Goal: Information Seeking & Learning: Learn about a topic

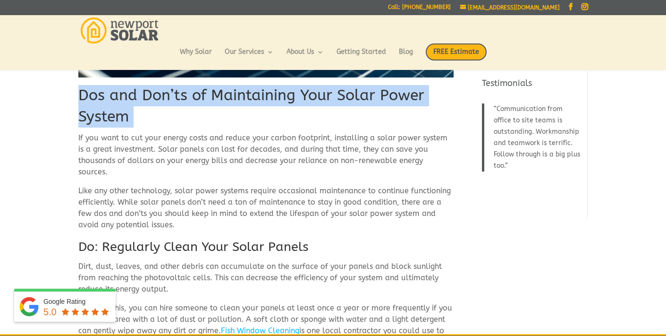
scroll to position [203, 0]
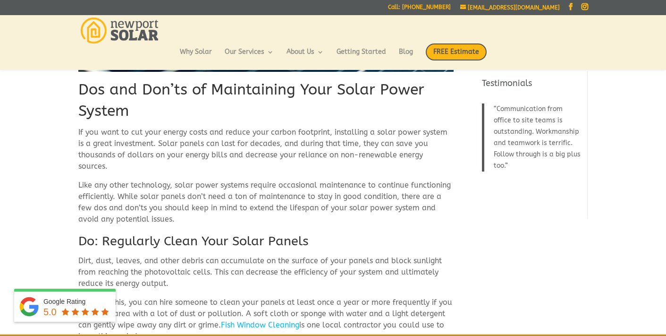
click at [80, 131] on p "If you want to cut your energy costs and reduce your carbon footprint, installi…" at bounding box center [265, 153] width 375 height 53
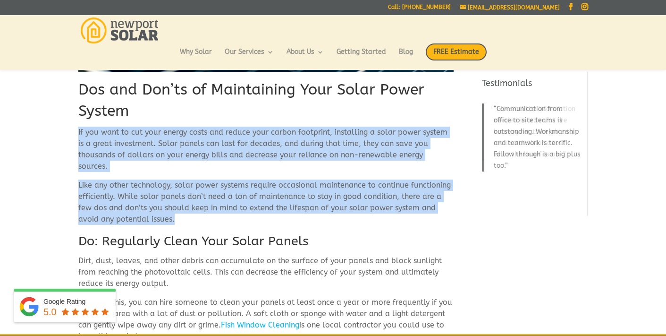
drag, startPoint x: 78, startPoint y: 131, endPoint x: 212, endPoint y: 204, distance: 152.6
copy div "If you want to cut your energy costs and reduce your carbon footprint, installi…"
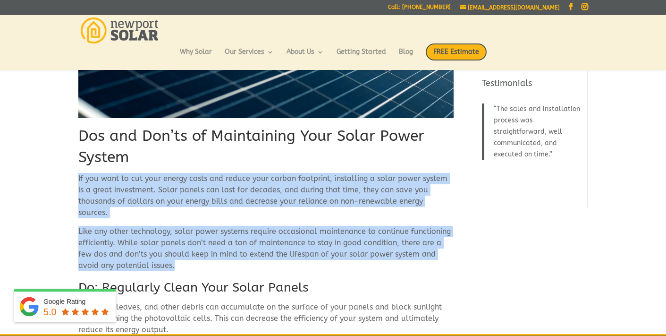
scroll to position [159, 0]
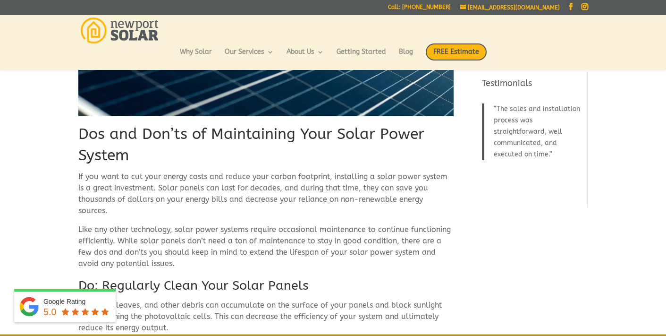
click at [284, 134] on h1 "Dos and Don’ts of Maintaining Your Solar Power System" at bounding box center [265, 147] width 375 height 47
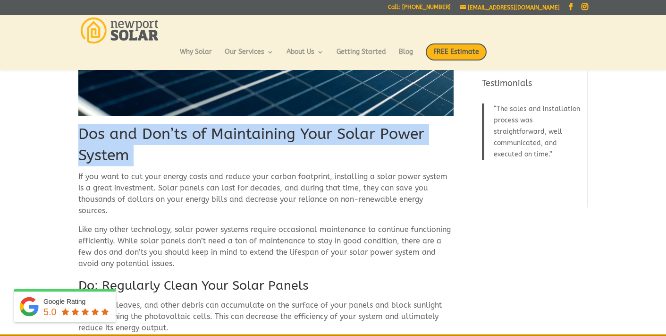
click at [284, 134] on h1 "Dos and Don’ts of Maintaining Your Solar Power System" at bounding box center [265, 147] width 375 height 47
copy div "Dos and Don’ts of Maintaining Your Solar Power System"
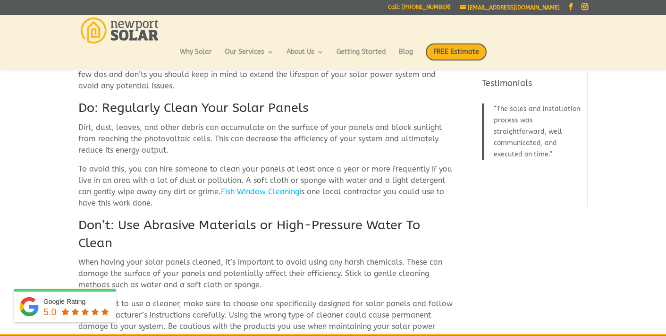
scroll to position [343, 0]
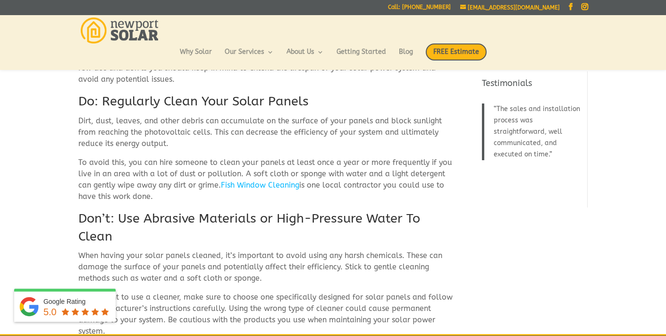
click at [147, 93] on h2 "Do: Regularly Clean Your Solar Panels" at bounding box center [265, 104] width 375 height 23
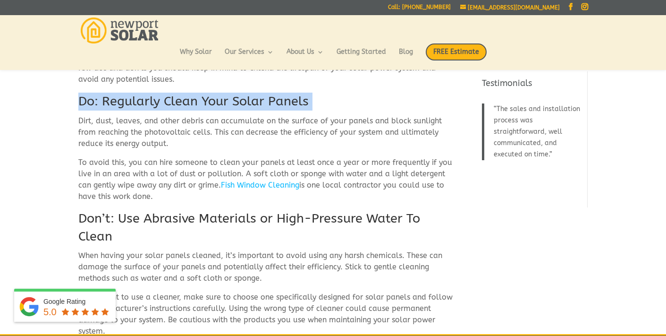
click at [147, 93] on h2 "Do: Regularly Clean Your Solar Panels" at bounding box center [265, 104] width 375 height 23
copy div "Do: Regularly Clean Your Solar Panels"
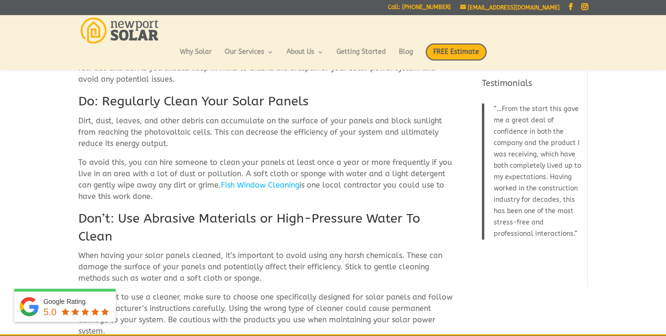
click at [155, 185] on p "To avoid this, you can hire someone to clean your panels at least once a year o…" at bounding box center [265, 183] width 375 height 53
drag, startPoint x: 154, startPoint y: 185, endPoint x: 63, endPoint y: 110, distance: 118.1
copy div "Dirt, dust, leaves, and other debris can accumulate on the surface of your pane…"
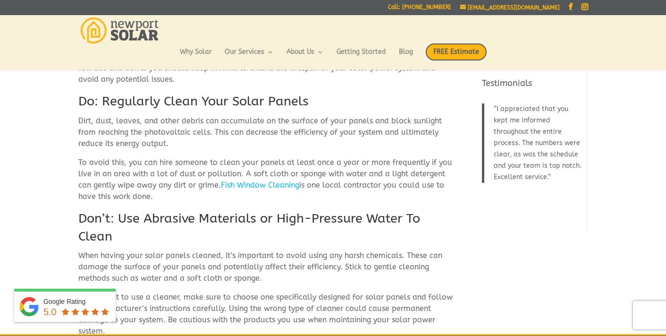
click at [274, 210] on h2 "Don’t: Use Abrasive Materials or High-Pressure Water To Clean" at bounding box center [265, 230] width 375 height 41
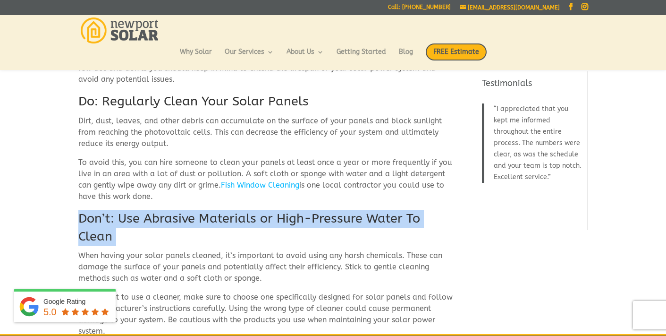
click at [274, 210] on h2 "Don’t: Use Abrasive Materials or High-Pressure Water To Clean" at bounding box center [265, 230] width 375 height 41
copy div "Don’t: Use Abrasive Materials or High-Pressure Water To Clean"
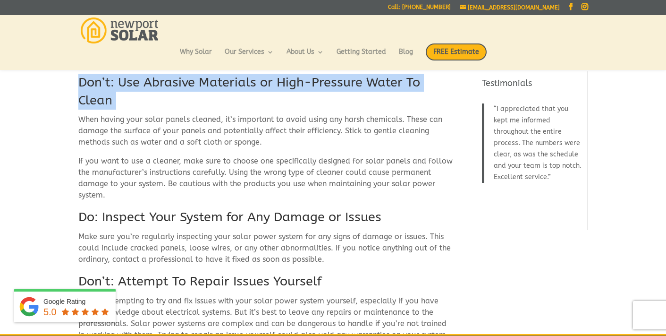
scroll to position [490, 0]
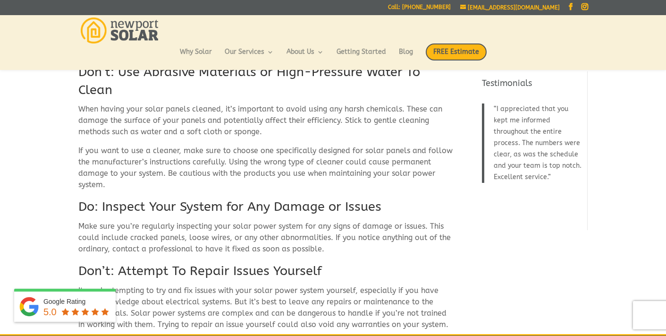
click at [114, 172] on p "If you want to use a cleaner, make sure to choose one specifically designed for…" at bounding box center [265, 171] width 375 height 53
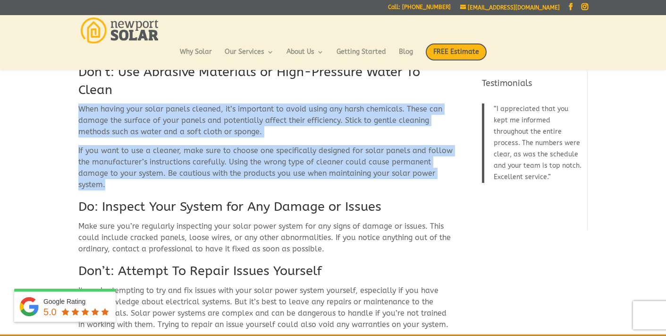
drag, startPoint x: 108, startPoint y: 174, endPoint x: 69, endPoint y: 104, distance: 79.7
copy div "When having your solar panels cleaned, it’s important to avoid using any harsh …"
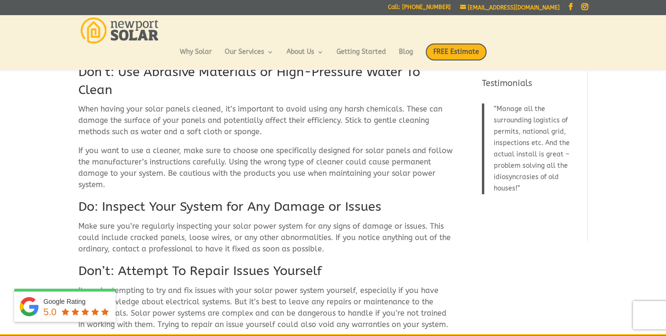
click at [208, 198] on h2 "Do: Inspect Your System for Any Damage or Issues" at bounding box center [265, 209] width 375 height 23
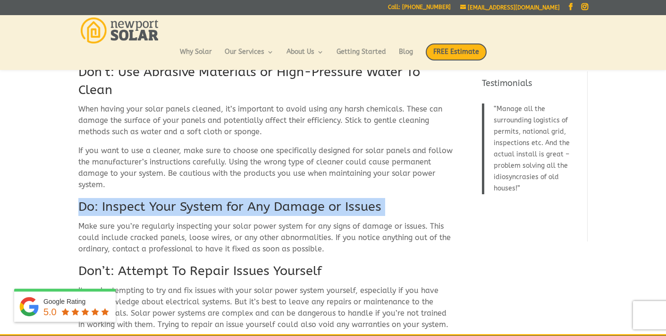
click at [208, 198] on h2 "Do: Inspect Your System for Any Damage or Issues" at bounding box center [265, 209] width 375 height 23
copy div "Do: Inspect Your System for Any Damage or Issues"
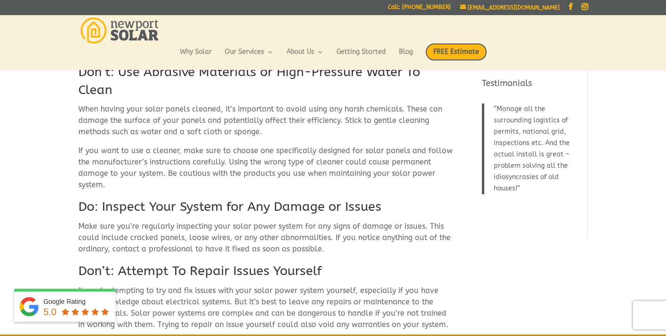
click at [342, 220] on p "Make sure you’re regularly inspecting your solar power system for any signs of …" at bounding box center [265, 241] width 375 height 42
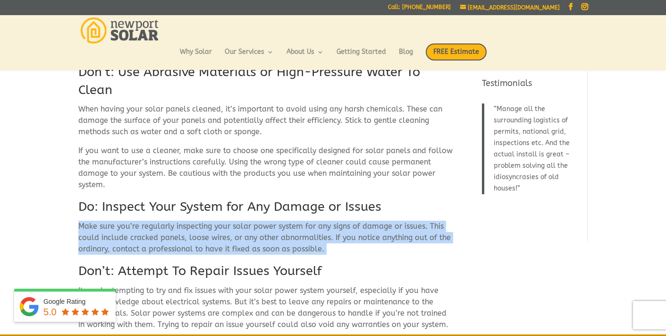
click at [342, 220] on p "Make sure you’re regularly inspecting your solar power system for any signs of …" at bounding box center [265, 241] width 375 height 42
copy div "Make sure you’re regularly inspecting your solar power system for any signs of …"
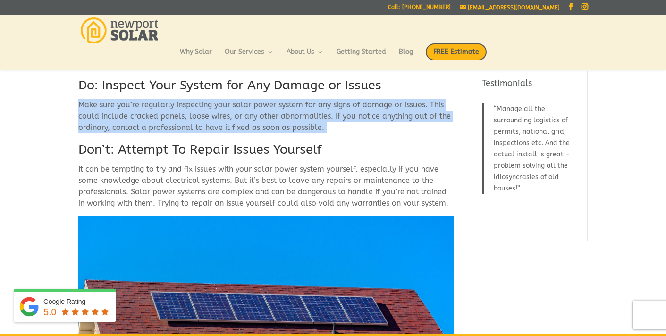
scroll to position [614, 0]
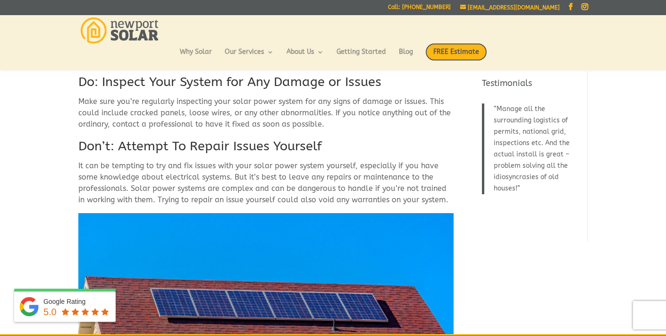
click at [281, 137] on h2 "Don’t: Attempt To Repair Issues Yourself" at bounding box center [265, 148] width 375 height 23
click at [280, 137] on h2 "Don’t: Attempt To Repair Issues Yourself" at bounding box center [265, 148] width 375 height 23
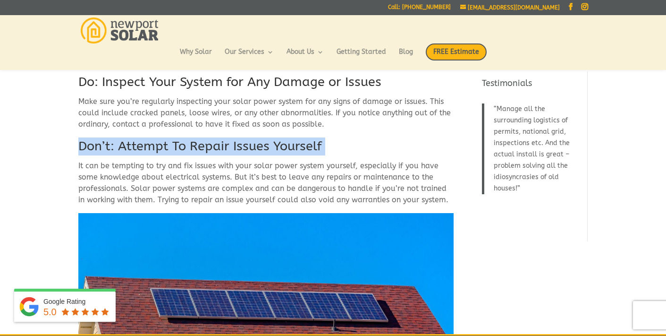
click at [280, 137] on h2 "Don’t: Attempt To Repair Issues Yourself" at bounding box center [265, 148] width 375 height 23
copy div "Don’t: Attempt To Repair Issues Yourself"
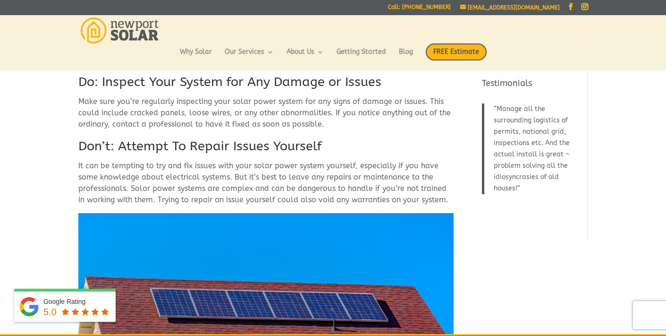
click at [365, 160] on p "It can be tempting to try and fix issues with your solar power system yourself,…" at bounding box center [265, 186] width 375 height 53
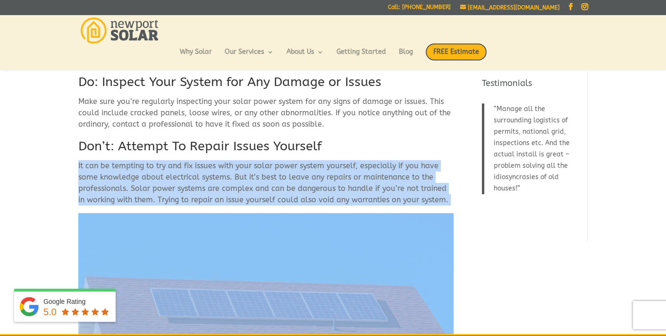
click at [365, 160] on p "It can be tempting to try and fix issues with your solar power system yourself,…" at bounding box center [265, 186] width 375 height 53
copy div "It can be tempting to try and fix issues with your solar power system yourself,…"
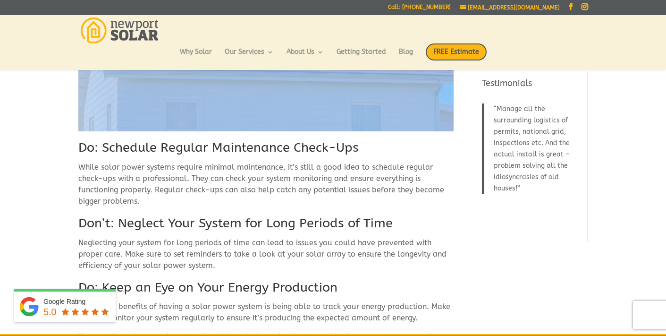
scroll to position [895, 0]
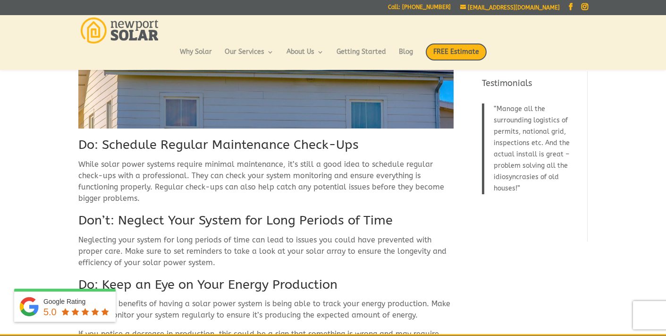
click at [298, 136] on h2 "Do: Schedule Regular Maintenance Check-Ups" at bounding box center [265, 147] width 375 height 23
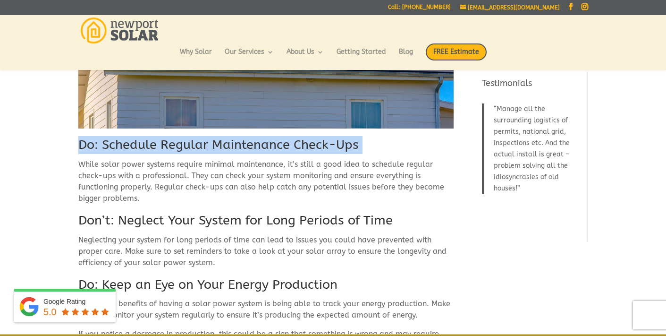
click at [298, 136] on h2 "Do: Schedule Regular Maintenance Check-Ups" at bounding box center [265, 147] width 375 height 23
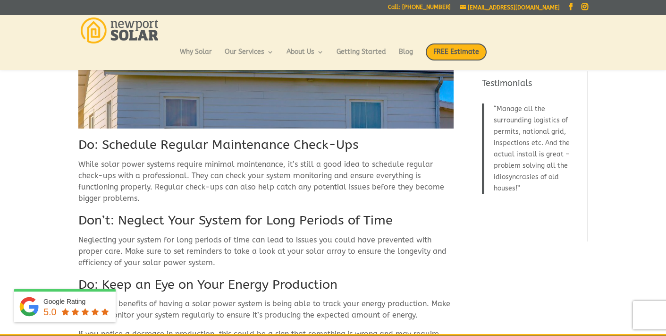
click at [284, 169] on p "While solar power systems require minimal maintenance, it’s still a good idea t…" at bounding box center [265, 185] width 375 height 53
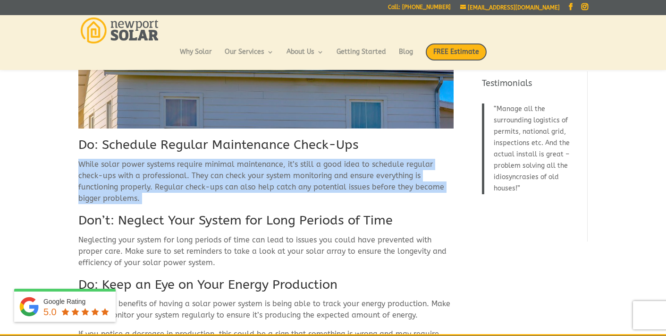
click at [284, 169] on p "While solar power systems require minimal maintenance, it’s still a good idea t…" at bounding box center [265, 185] width 375 height 53
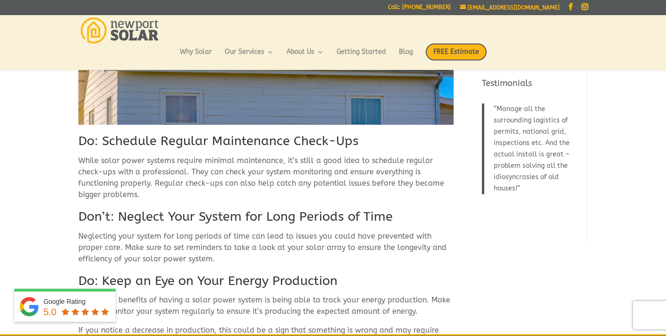
click at [270, 208] on h2 "Don’t: Neglect Your System for Long Periods of Time" at bounding box center [265, 219] width 375 height 23
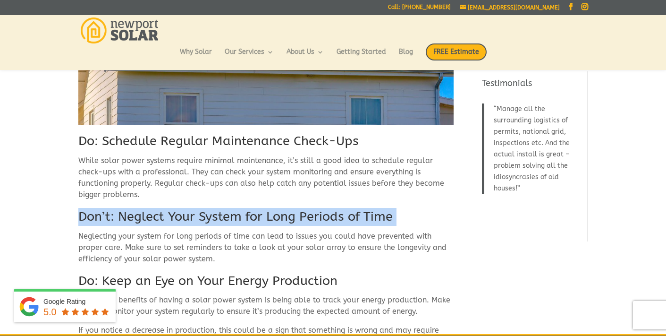
click at [270, 208] on h2 "Don’t: Neglect Your System for Long Periods of Time" at bounding box center [265, 219] width 375 height 23
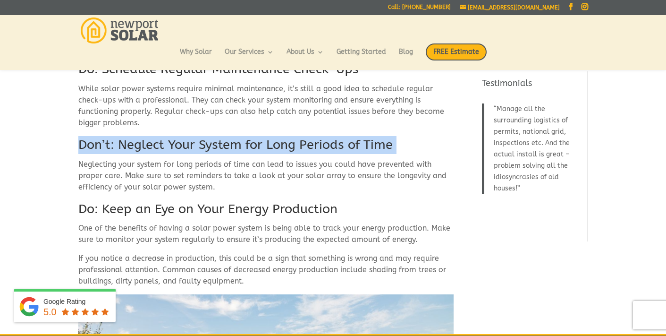
scroll to position [973, 0]
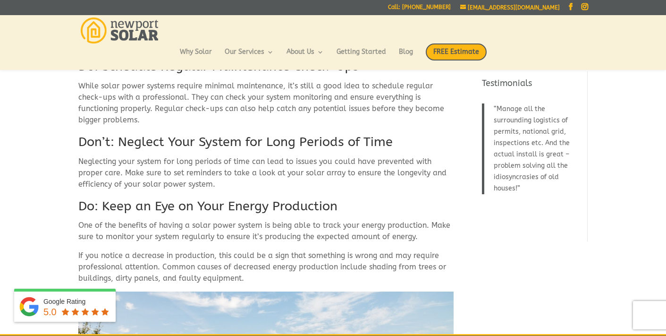
click at [327, 156] on p "Neglecting your system for long periods of time can lead to issues you could ha…" at bounding box center [265, 177] width 375 height 42
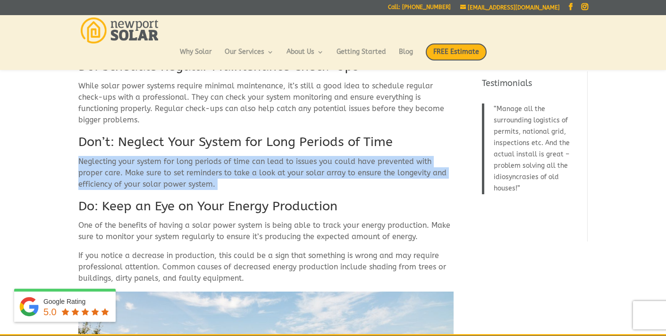
click at [327, 156] on p "Neglecting your system for long periods of time can lead to issues you could ha…" at bounding box center [265, 177] width 375 height 42
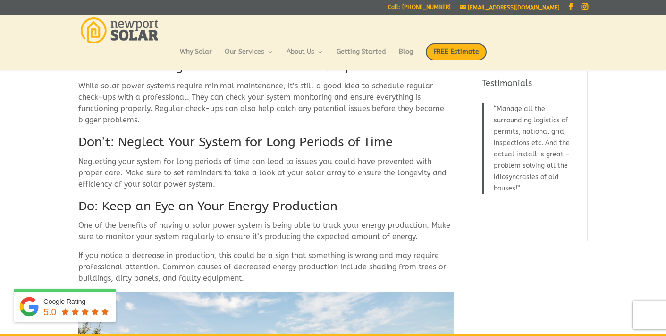
click at [281, 197] on h2 "Do: Keep an Eye on Your Energy Production" at bounding box center [265, 208] width 375 height 23
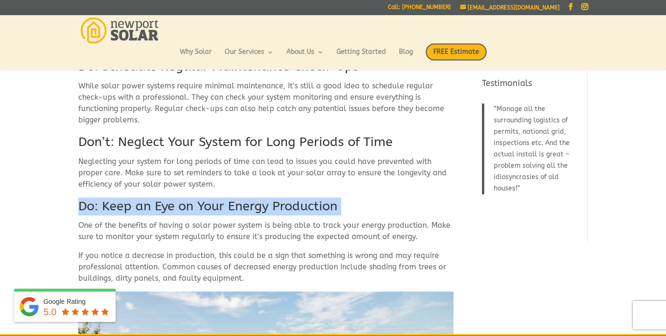
click at [281, 197] on h2 "Do: Keep an Eye on Your Energy Production" at bounding box center [265, 208] width 375 height 23
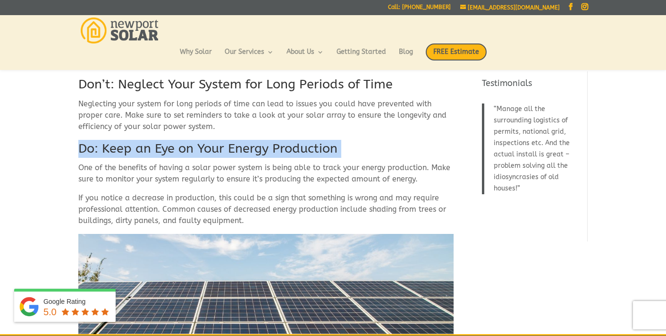
scroll to position [1032, 0]
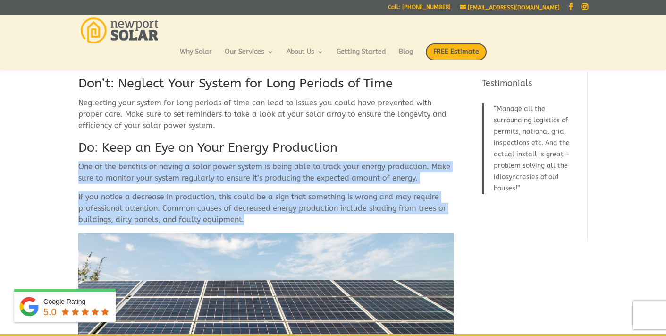
drag, startPoint x: 253, startPoint y: 209, endPoint x: 77, endPoint y: 156, distance: 183.1
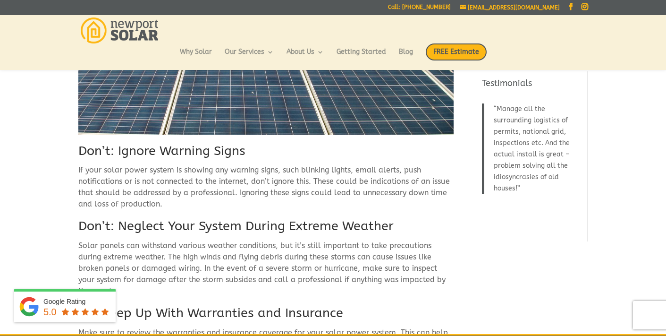
scroll to position [1327, 0]
click at [211, 143] on h2 "Don’t: Ignore Warning Signs" at bounding box center [265, 154] width 375 height 23
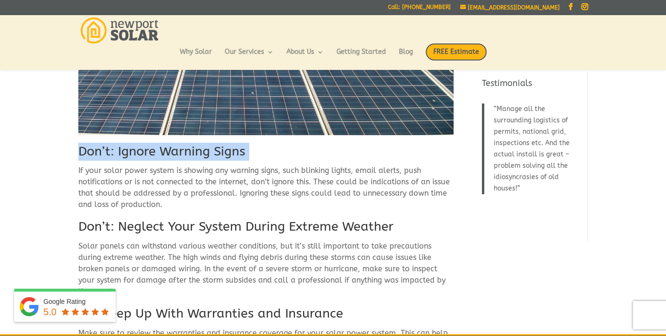
click at [211, 143] on h2 "Don’t: Ignore Warning Signs" at bounding box center [265, 154] width 375 height 23
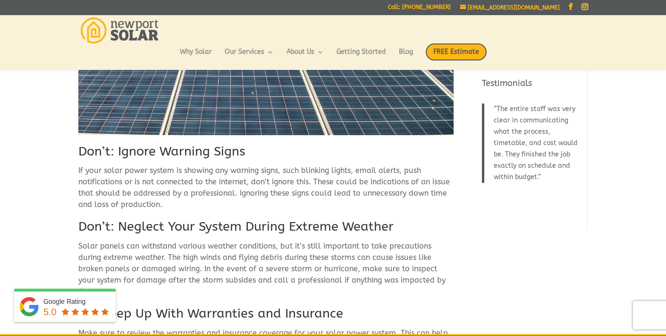
click at [252, 178] on p "If your solar power system is showing any warning signs, such blinking lights, …" at bounding box center [265, 191] width 375 height 53
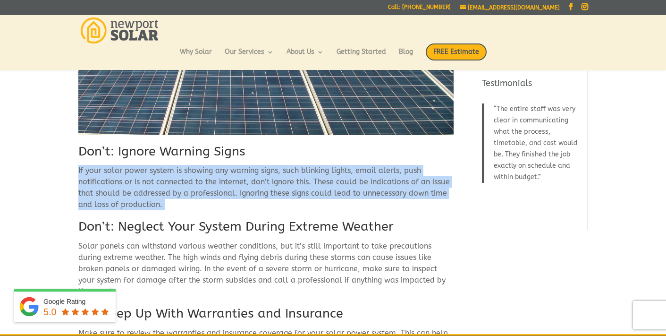
click at [252, 178] on p "If your solar power system is showing any warning signs, such blinking lights, …" at bounding box center [265, 191] width 375 height 53
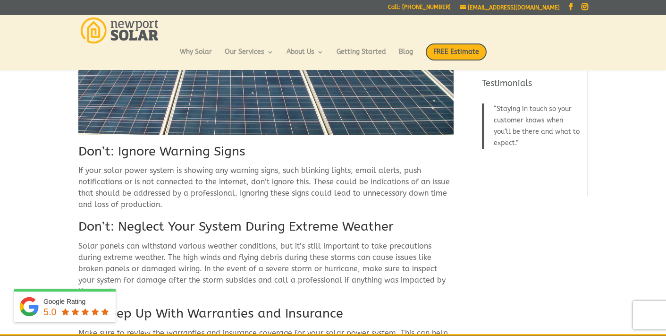
click at [174, 218] on h2 "Don’t: Neglect Your System During Extreme Weather" at bounding box center [265, 229] width 375 height 23
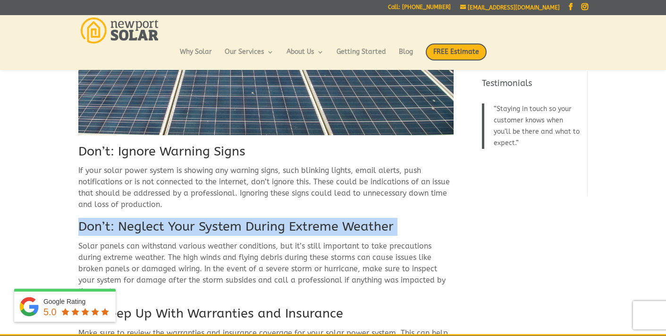
click at [174, 218] on h2 "Don’t: Neglect Your System During Extreme Weather" at bounding box center [265, 229] width 375 height 23
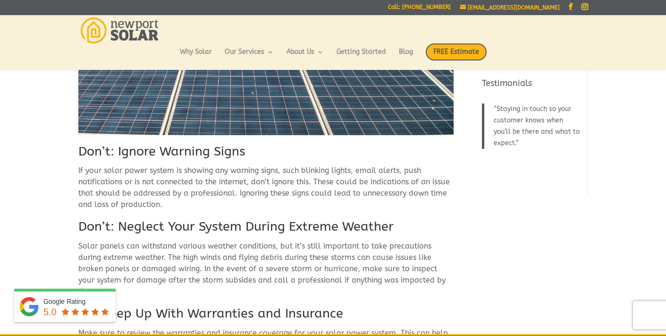
click at [246, 254] on p "Solar panels can withstand various weather conditions, but it’s still important…" at bounding box center [265, 272] width 375 height 64
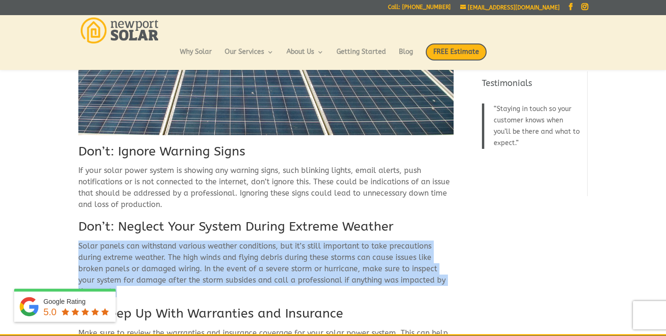
click at [246, 254] on p "Solar panels can withstand various weather conditions, but it’s still important…" at bounding box center [265, 272] width 375 height 64
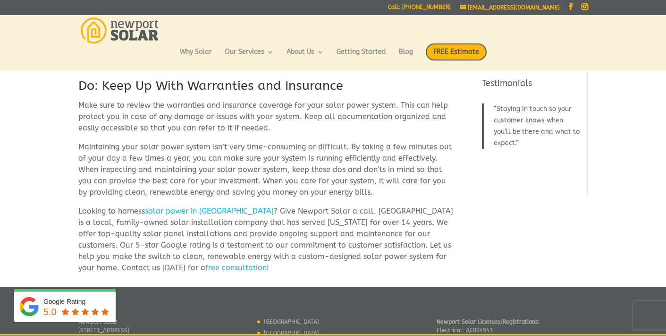
scroll to position [1515, 0]
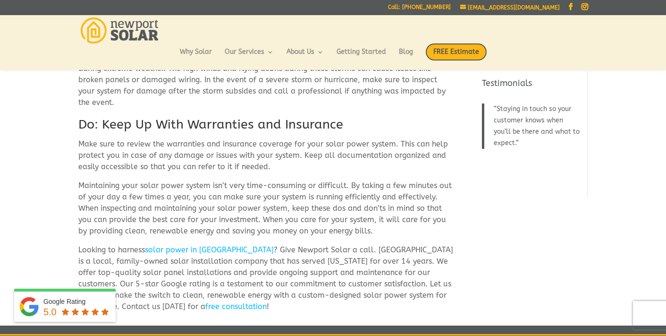
click at [305, 116] on h2 "Do: Keep Up With Warranties and Insurance" at bounding box center [265, 127] width 375 height 23
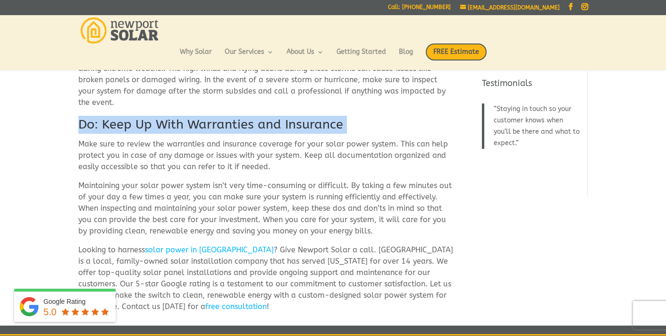
click at [305, 116] on h2 "Do: Keep Up With Warranties and Insurance" at bounding box center [265, 127] width 375 height 23
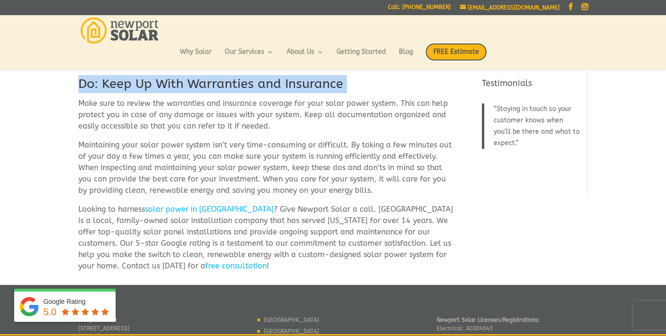
scroll to position [1554, 0]
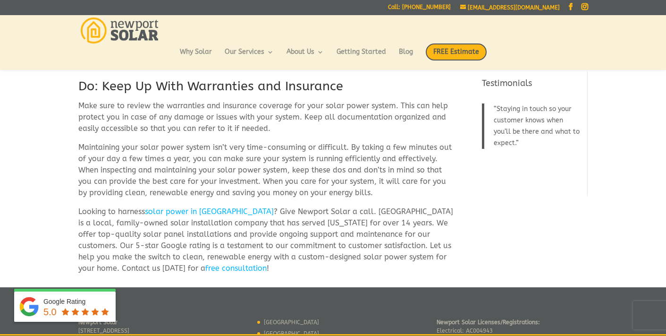
click at [163, 256] on p "Looking to harness solar power in [GEOGRAPHIC_DATA] ? Give Newport Solar a call…" at bounding box center [265, 240] width 375 height 68
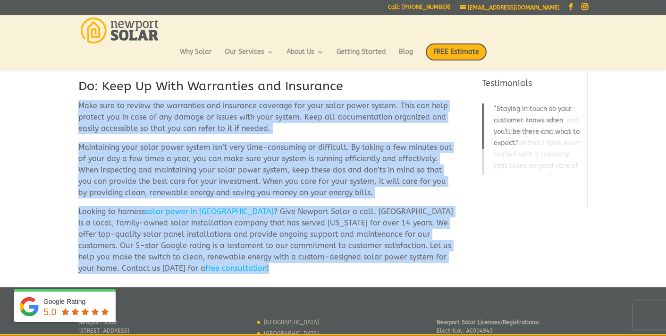
drag, startPoint x: 162, startPoint y: 256, endPoint x: 69, endPoint y: 98, distance: 183.6
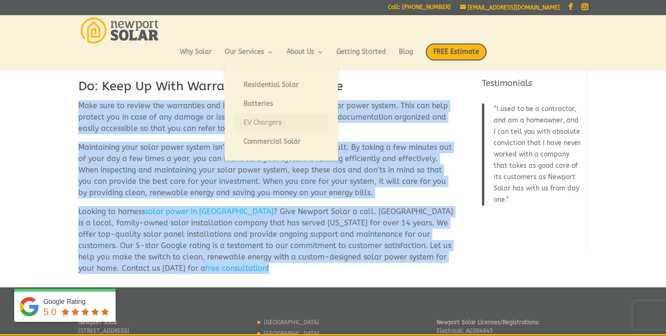
click at [278, 92] on link "Residential Solar" at bounding box center [281, 85] width 94 height 19
